Goal: Information Seeking & Learning: Find specific fact

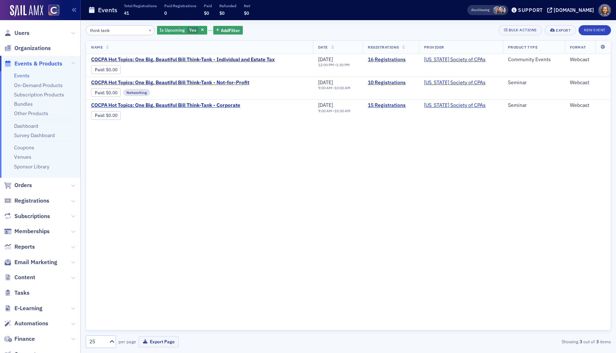
type input "think tank"
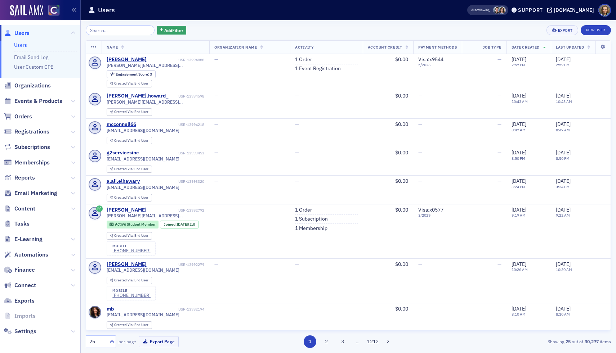
click at [46, 103] on span "Events & Products" at bounding box center [38, 101] width 48 height 8
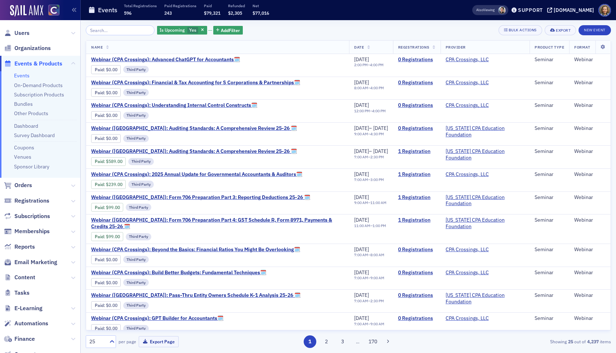
drag, startPoint x: 112, startPoint y: 32, endPoint x: 112, endPoint y: 27, distance: 4.3
click at [112, 32] on input "search" at bounding box center [120, 30] width 69 height 10
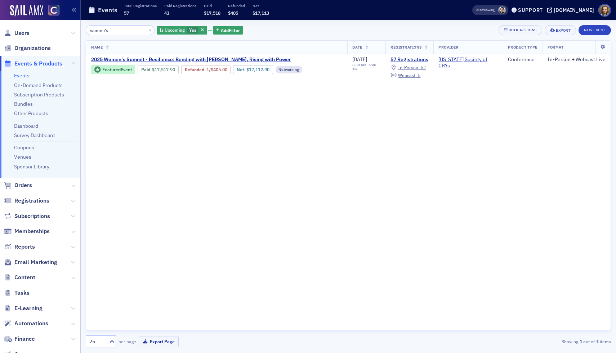
drag, startPoint x: 127, startPoint y: 33, endPoint x: 5, endPoint y: 20, distance: 122.4
click at [5, 20] on div "Users Organizations Events & Products Events On-Demand Products Subscription Pr…" at bounding box center [308, 176] width 616 height 353
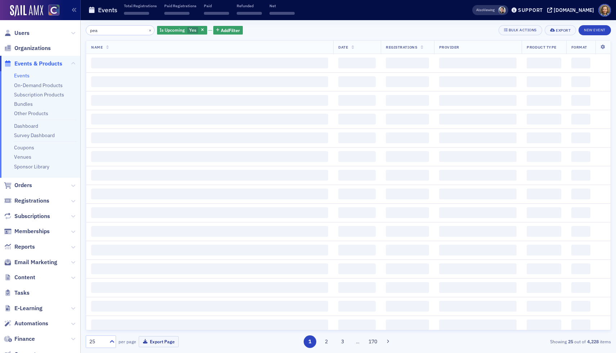
type input "peak"
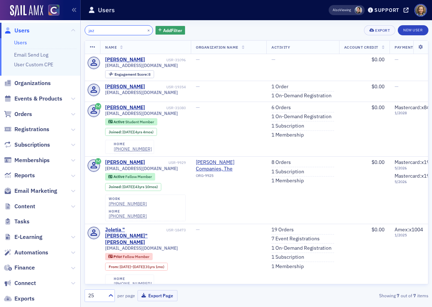
drag, startPoint x: 124, startPoint y: 25, endPoint x: 106, endPoint y: 35, distance: 20.6
click at [106, 35] on input "jaz" at bounding box center [119, 30] width 69 height 10
paste input "[PERSON_NAME]"
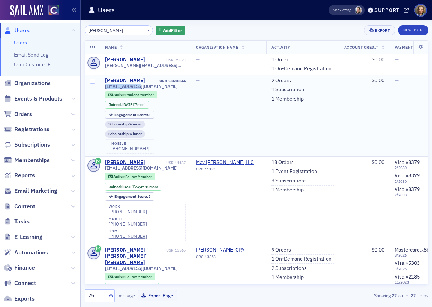
drag, startPoint x: 144, startPoint y: 87, endPoint x: 100, endPoint y: 88, distance: 43.9
click at [100, 88] on td "Jasmun Hendrick USR-13515544 jaz@jaz.vision Active Student Member Joined : 1/7/…" at bounding box center [145, 116] width 91 height 82
copy span "jaz@jaz.vision"
drag, startPoint x: 124, startPoint y: 32, endPoint x: 37, endPoint y: 21, distance: 87.1
click at [37, 21] on div "Users Users Email Send Log User Custom CPE Organizations Events & Products Orde…" at bounding box center [216, 153] width 432 height 307
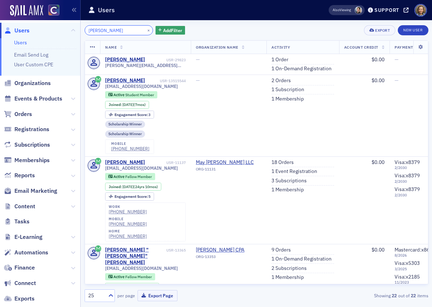
paste input "Mike Vrelenich"
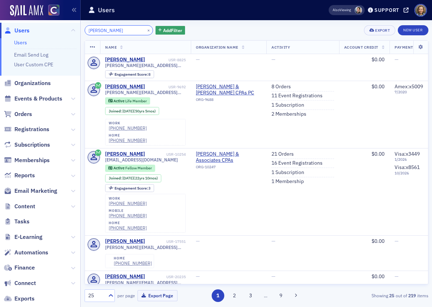
click at [98, 31] on input "Mike Vrelenich" at bounding box center [119, 30] width 69 height 10
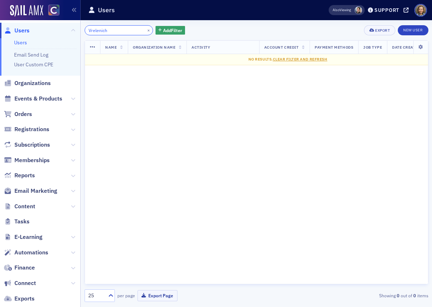
drag, startPoint x: 112, startPoint y: 29, endPoint x: 51, endPoint y: 17, distance: 62.7
click at [53, 21] on div "Users Users Email Send Log User Custom CPE Organizations Events & Products Orde…" at bounding box center [216, 153] width 432 height 307
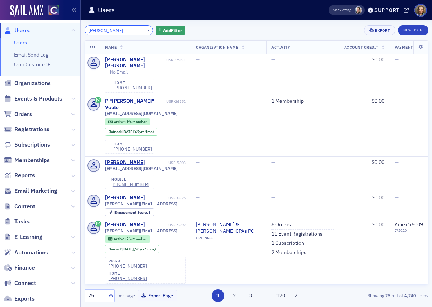
drag, startPoint x: 113, startPoint y: 30, endPoint x: 46, endPoint y: 11, distance: 69.9
click at [46, 11] on div "Users Users Email Send Log User Custom CPE Organizations Events & Products Orde…" at bounding box center [216, 153] width 432 height 307
paste input "Mike Vrlenich"
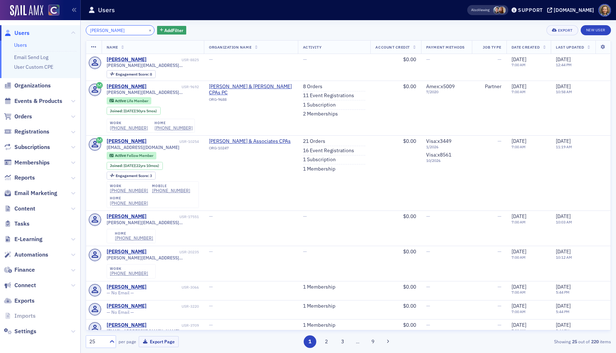
click at [98, 31] on input "Mike Vrlenich" at bounding box center [120, 30] width 69 height 10
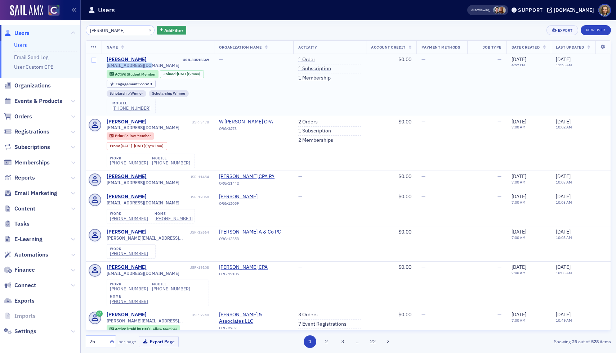
drag, startPoint x: 152, startPoint y: 67, endPoint x: 103, endPoint y: 65, distance: 49.4
click at [103, 65] on td "Michael Vrlenich USR-13515549 mjv3trey@gmail.com Active Student Member Joined :…" at bounding box center [158, 85] width 113 height 62
copy span "mjv3trey@gmail.com"
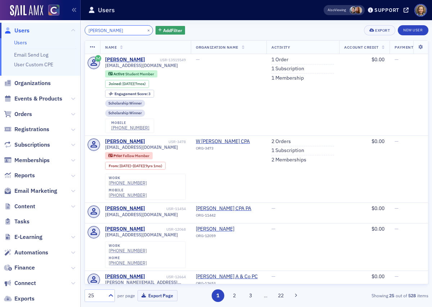
drag, startPoint x: 126, startPoint y: 31, endPoint x: 44, endPoint y: 26, distance: 82.2
click at [49, 29] on div "Users Users Email Send Log User Custom CPE Organizations Events & Products Orde…" at bounding box center [216, 153] width 432 height 307
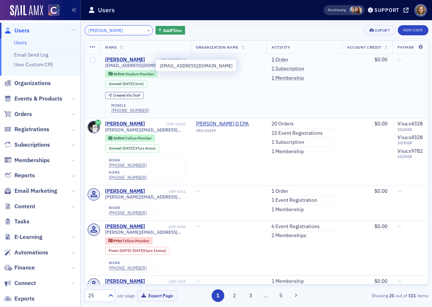
type input "kyle cope"
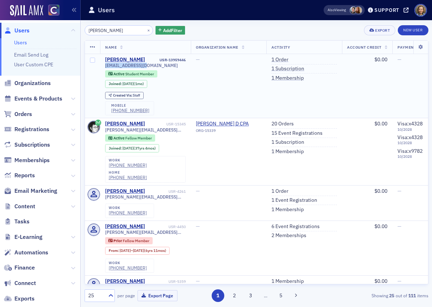
drag, startPoint x: 155, startPoint y: 63, endPoint x: 102, endPoint y: 64, distance: 52.9
click at [102, 64] on td "Kyle Cope USR-13959446 kycurco@gmail.com Active Student Member Joined : 7/3/202…" at bounding box center [145, 86] width 91 height 64
copy span "kycurco@gmail.com"
click at [40, 103] on span "Events & Products" at bounding box center [40, 98] width 80 height 15
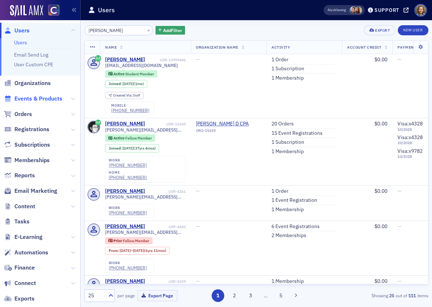
click at [37, 96] on span "Events & Products" at bounding box center [38, 99] width 48 height 8
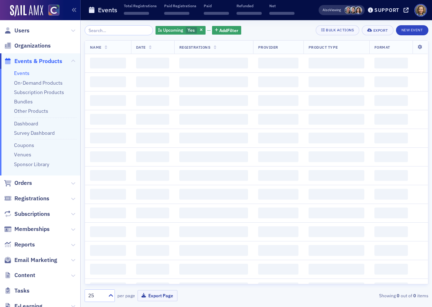
click at [112, 29] on input "search" at bounding box center [119, 30] width 69 height 10
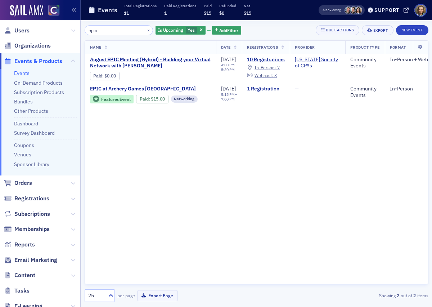
type input "epic"
click at [152, 64] on span "August EPIC Meeting (Hybrid) - Building your Virtual Network with Melissa Armst…" at bounding box center [150, 63] width 121 height 13
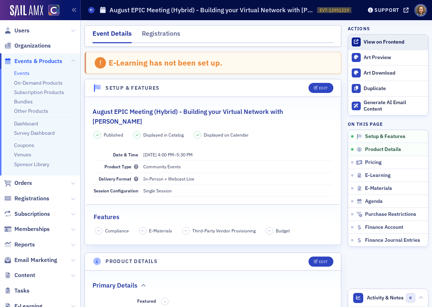
click at [390, 39] on div "View on Frontend" at bounding box center [394, 42] width 61 height 6
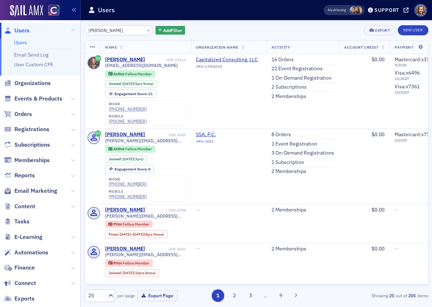
type input "melissa arm"
